Goal: Task Accomplishment & Management: Manage account settings

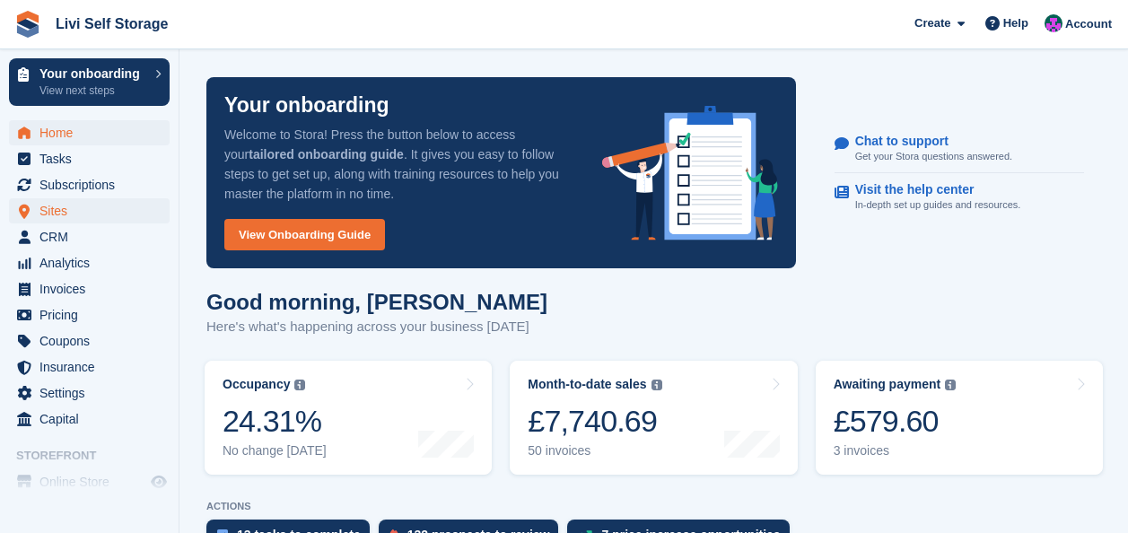
scroll to position [538, 0]
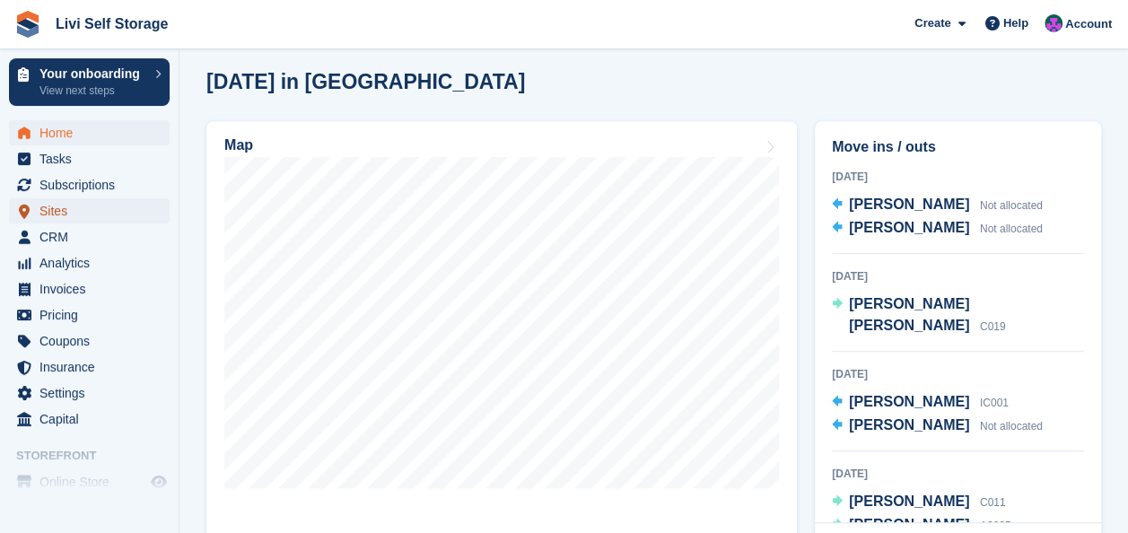
click at [52, 211] on span "Sites" at bounding box center [93, 210] width 108 height 25
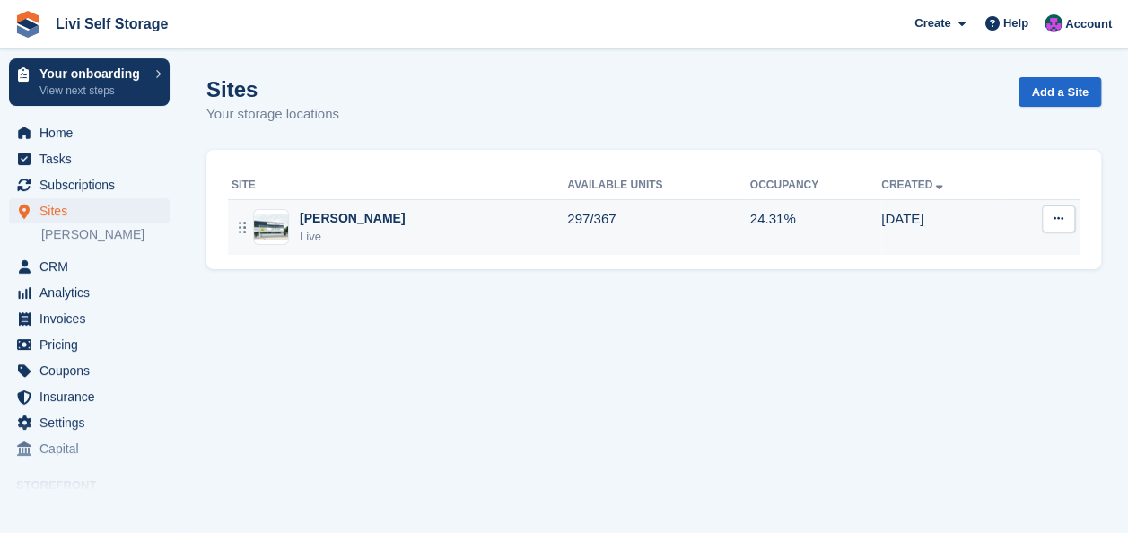
click at [327, 216] on div "[PERSON_NAME]" at bounding box center [352, 218] width 105 height 19
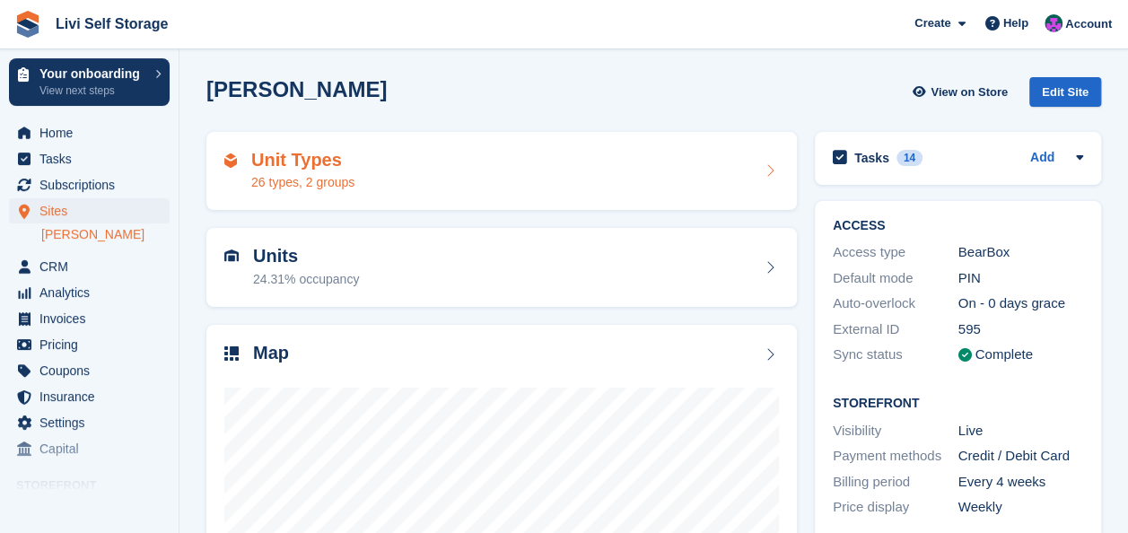
click at [311, 181] on div "26 types, 2 groups" at bounding box center [302, 182] width 103 height 19
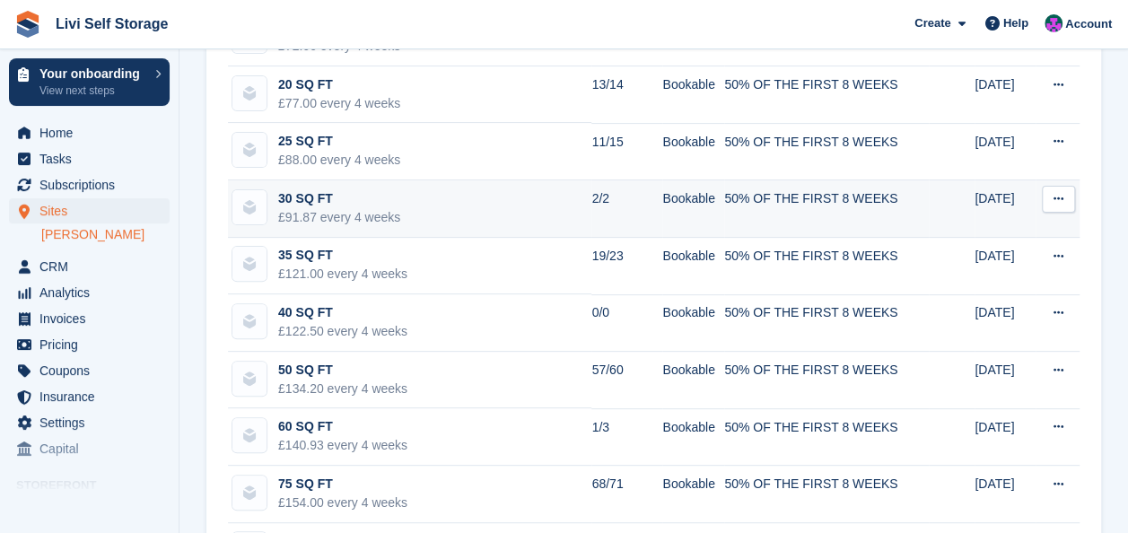
scroll to position [269, 0]
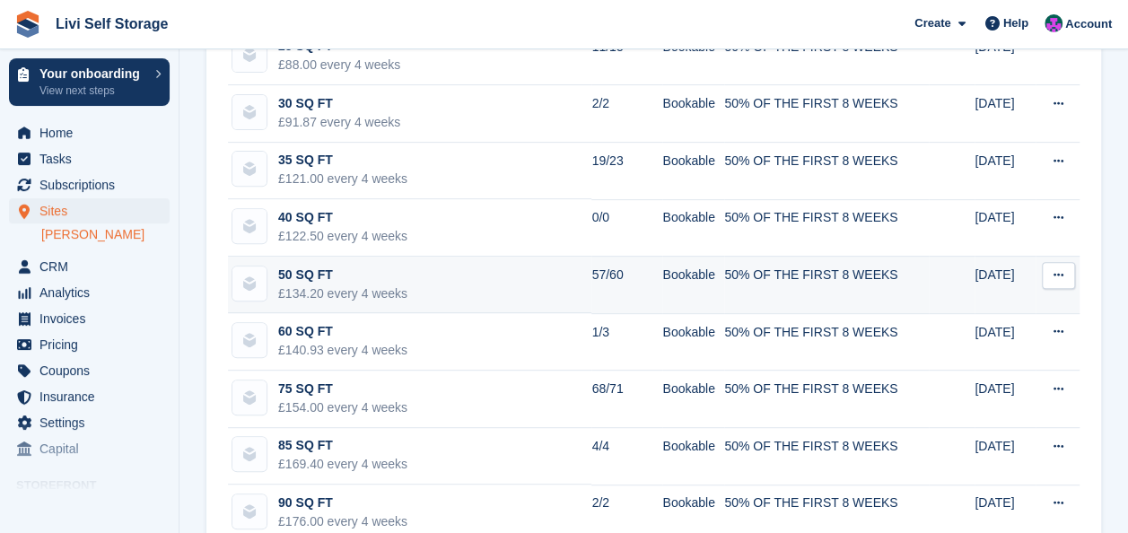
click at [294, 277] on div "50 SQ FT" at bounding box center [342, 275] width 129 height 19
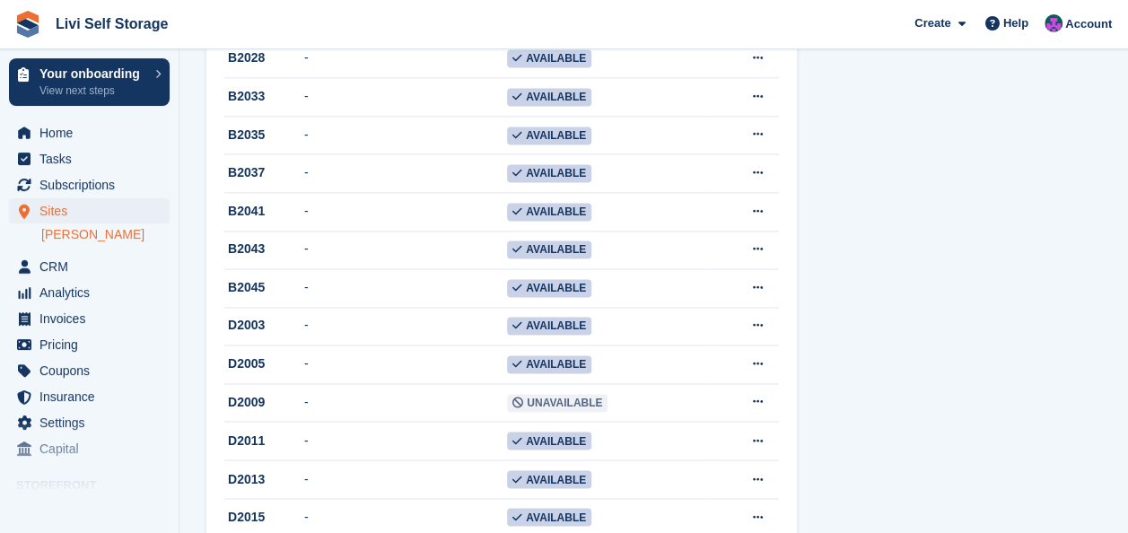
scroll to position [1270, 0]
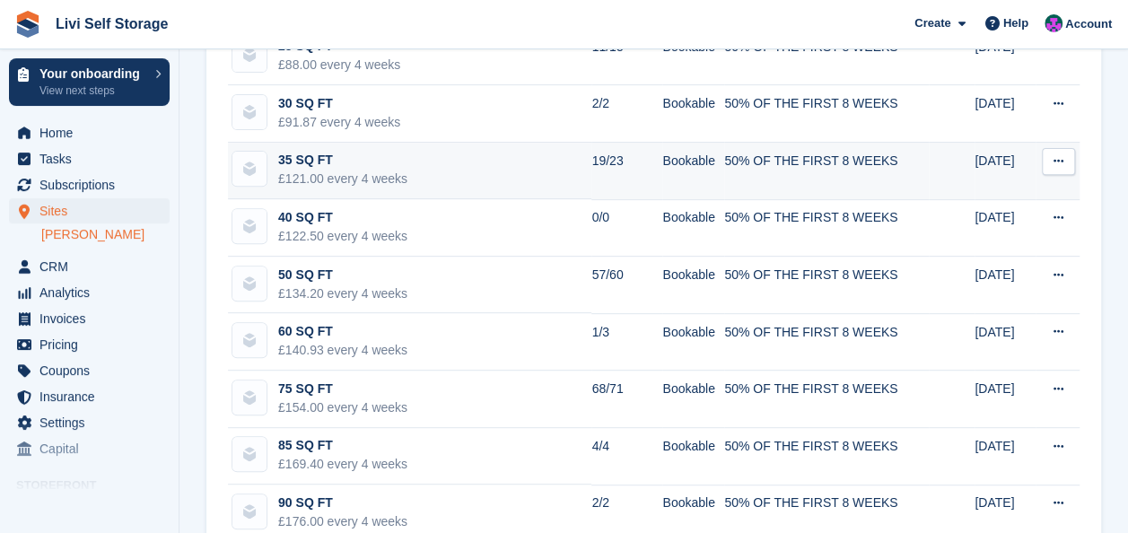
scroll to position [359, 0]
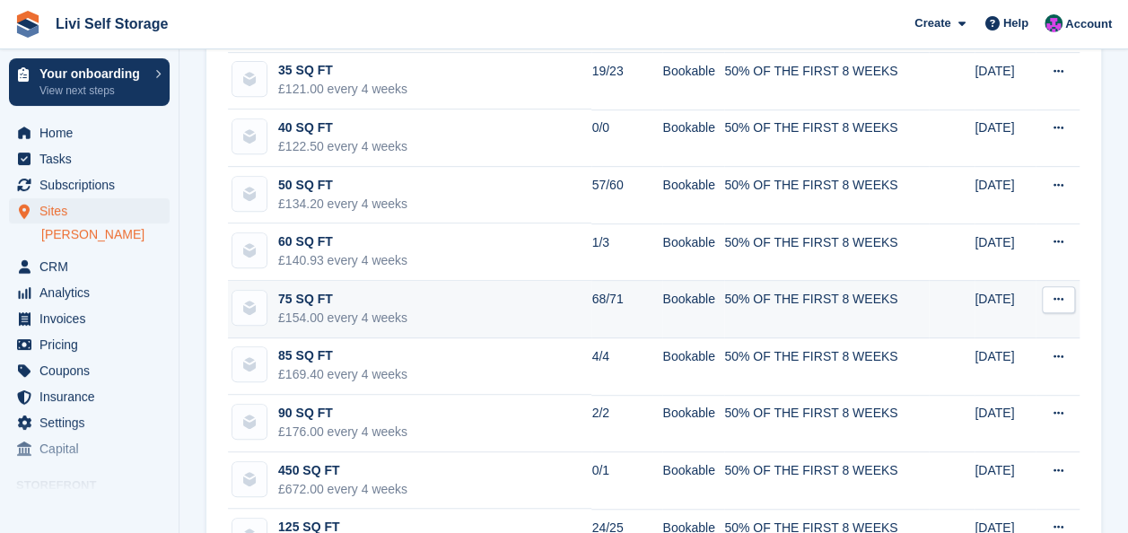
click at [296, 293] on div "75 SQ FT" at bounding box center [342, 299] width 129 height 19
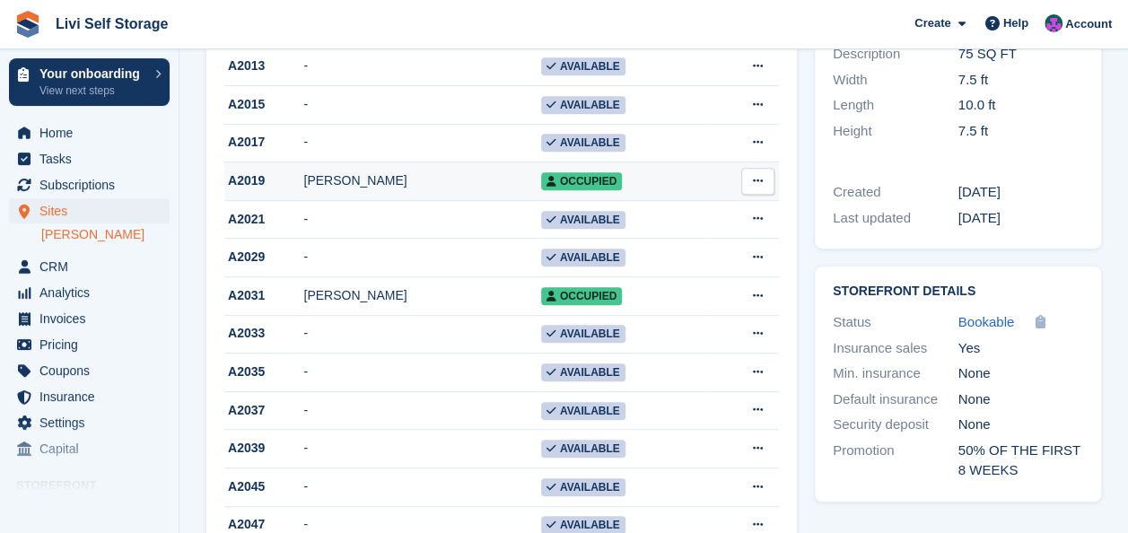
scroll to position [449, 0]
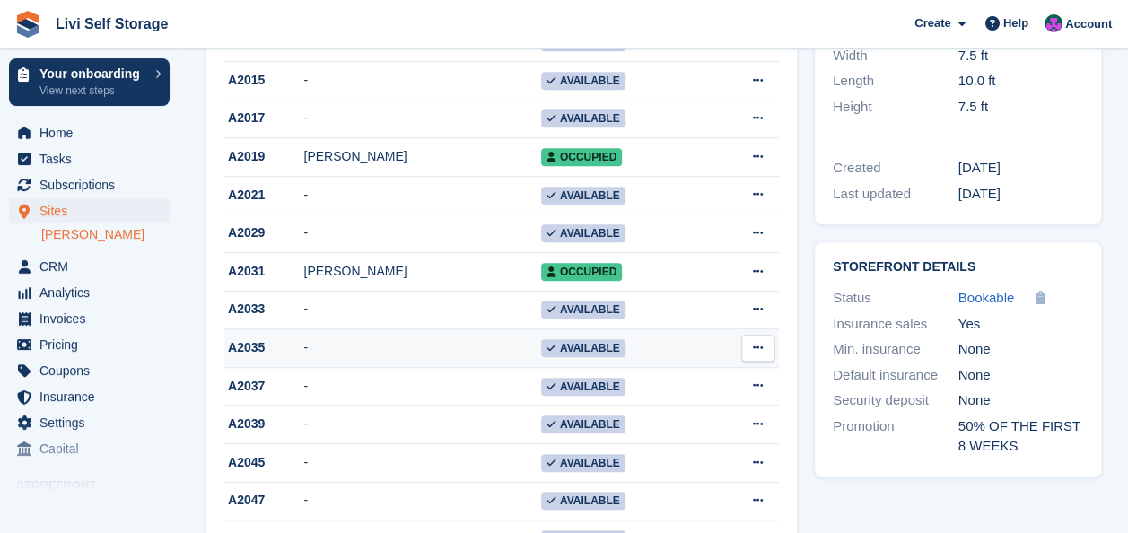
click at [752, 355] on button at bounding box center [757, 348] width 33 height 27
click at [633, 386] on p "Edit unit" at bounding box center [688, 382] width 156 height 23
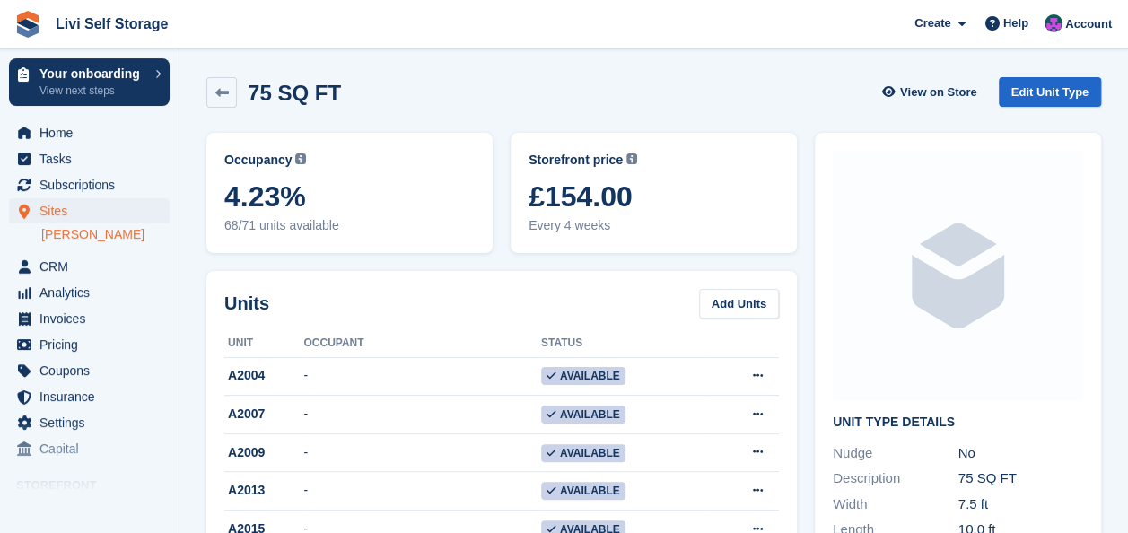
scroll to position [449, 0]
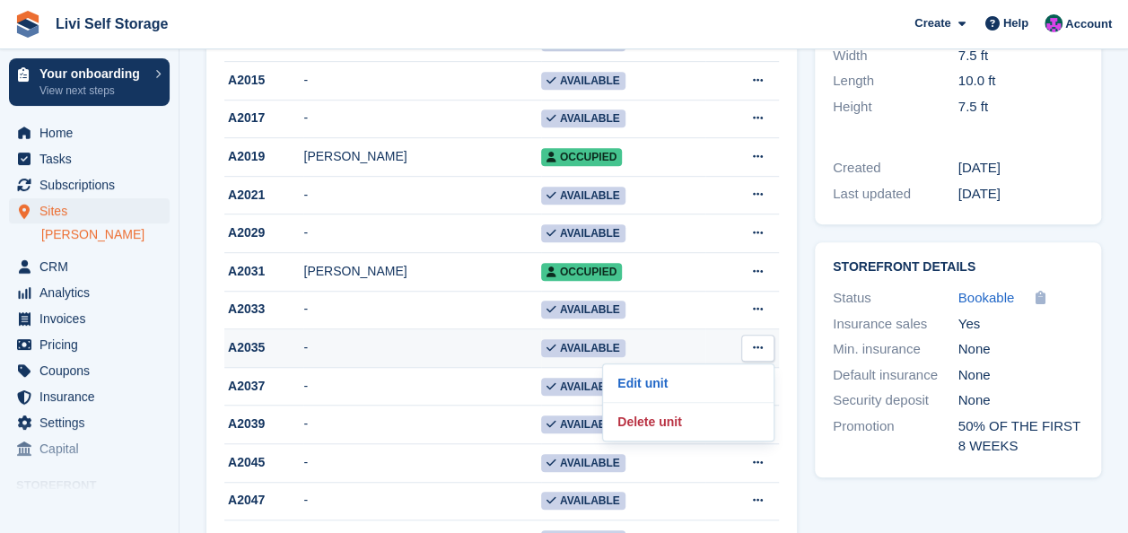
click at [238, 352] on div "A2035" at bounding box center [263, 347] width 79 height 19
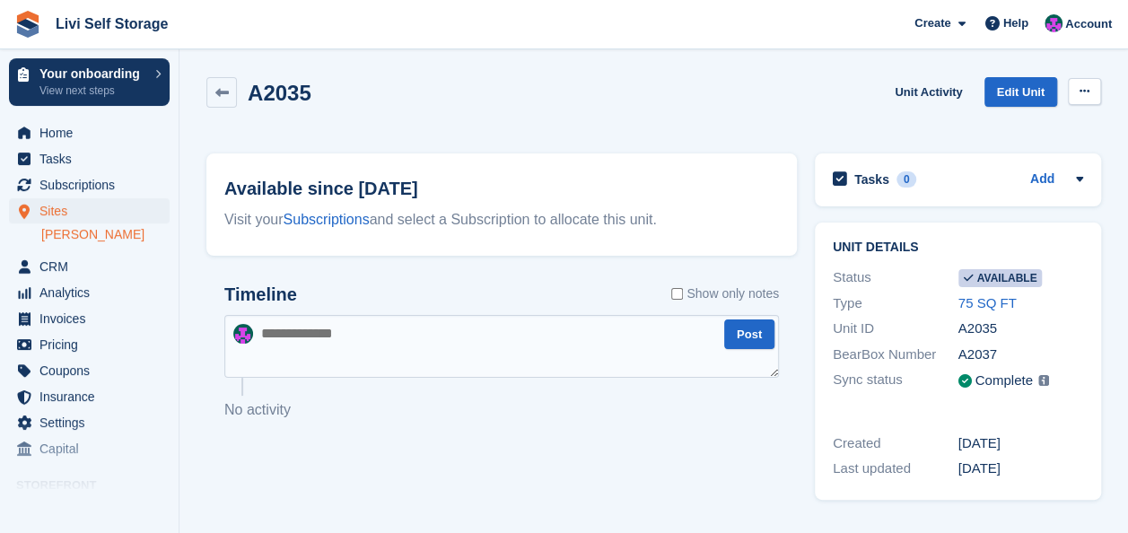
click at [1087, 91] on icon at bounding box center [1084, 91] width 10 height 12
click at [1010, 131] on p "Make unavailable" at bounding box center [1015, 126] width 156 height 23
click at [682, 409] on p "No activity" at bounding box center [501, 410] width 554 height 22
click at [57, 156] on span "Tasks" at bounding box center [93, 158] width 108 height 25
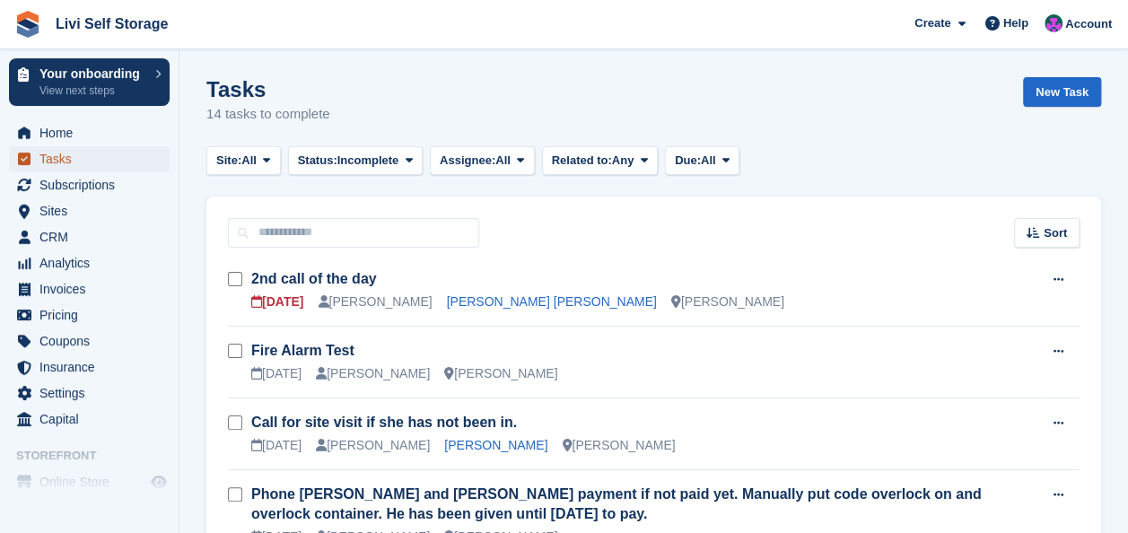
click at [97, 169] on span "Tasks" at bounding box center [93, 158] width 108 height 25
click at [93, 187] on span "Subscriptions" at bounding box center [93, 184] width 108 height 25
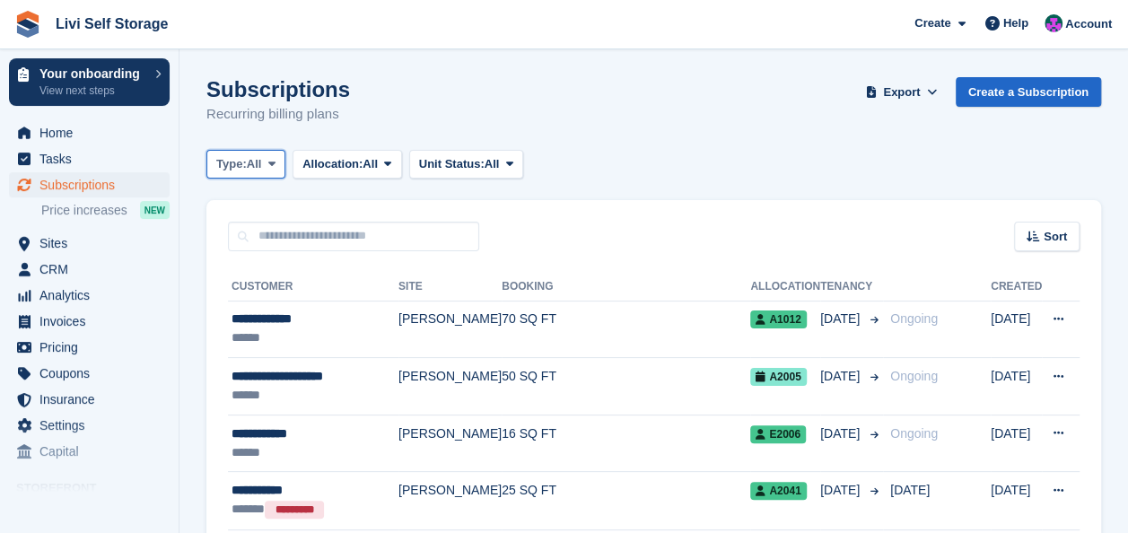
click at [271, 165] on icon at bounding box center [271, 164] width 7 height 12
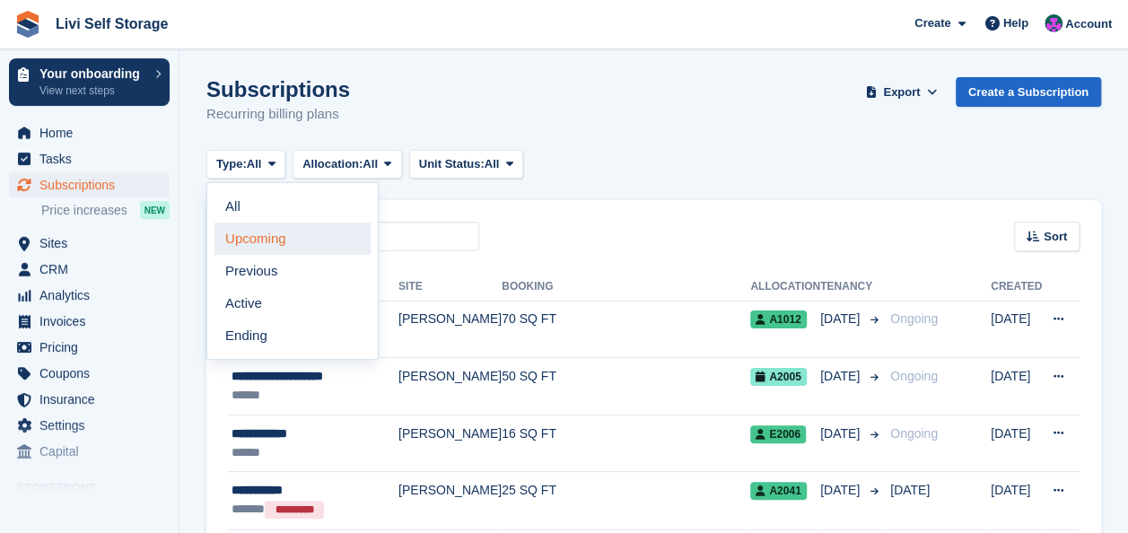
click at [257, 240] on link "Upcoming" at bounding box center [292, 239] width 156 height 32
